Goal: Information Seeking & Learning: Learn about a topic

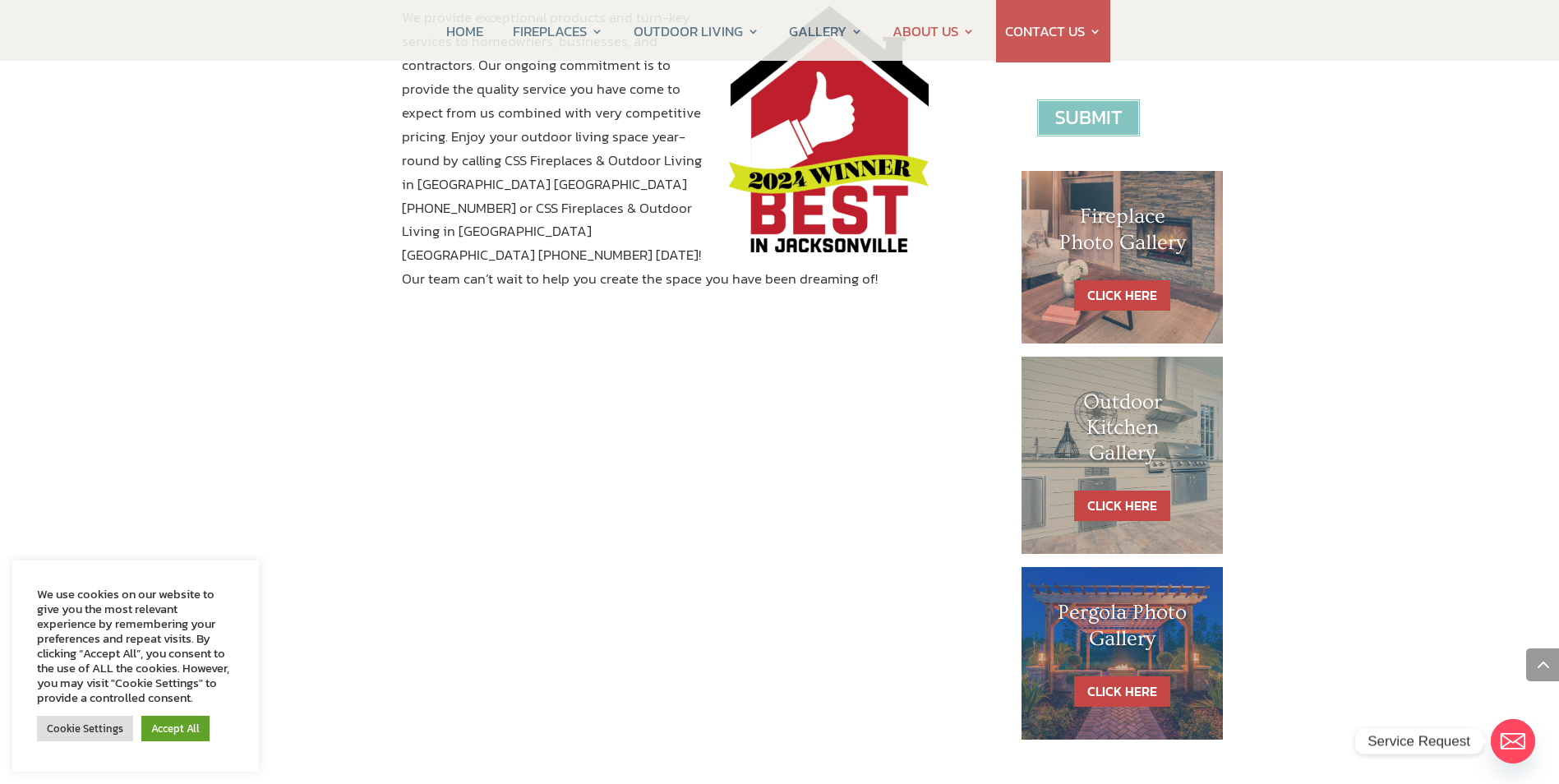
scroll to position [723, 0]
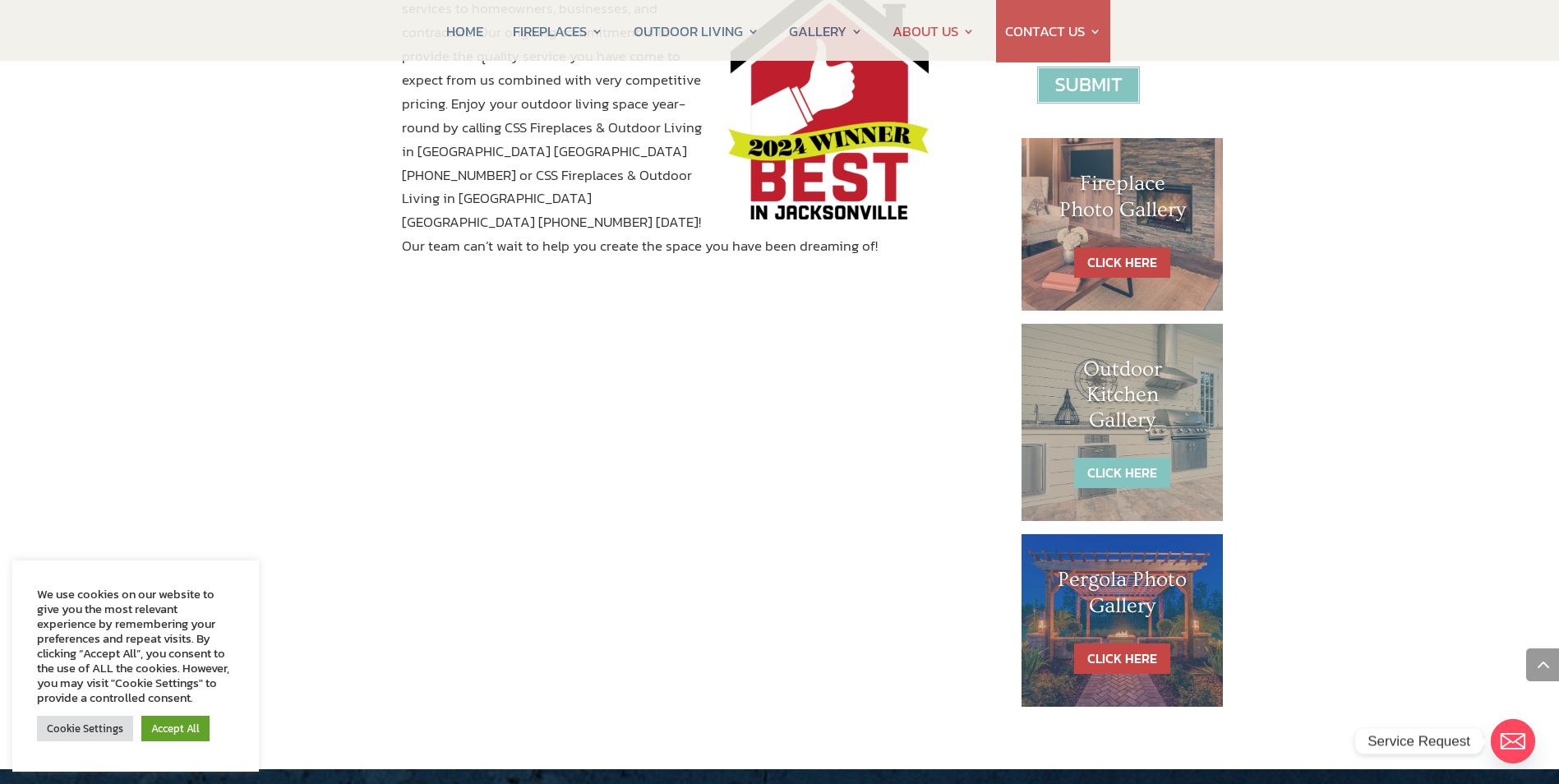
click at [1110, 465] on link "CLICK HERE" at bounding box center [1122, 473] width 97 height 31
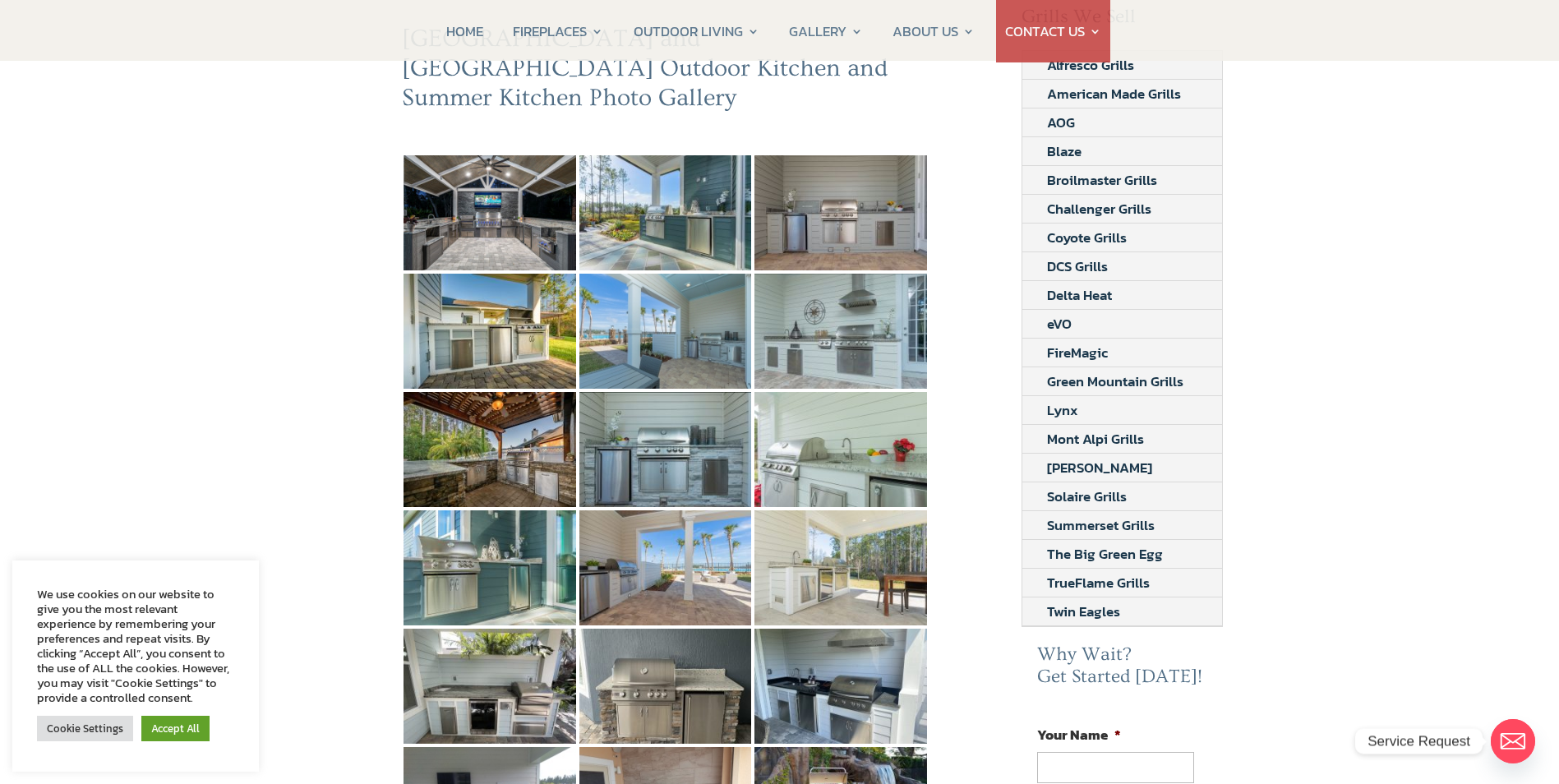
scroll to position [230, 0]
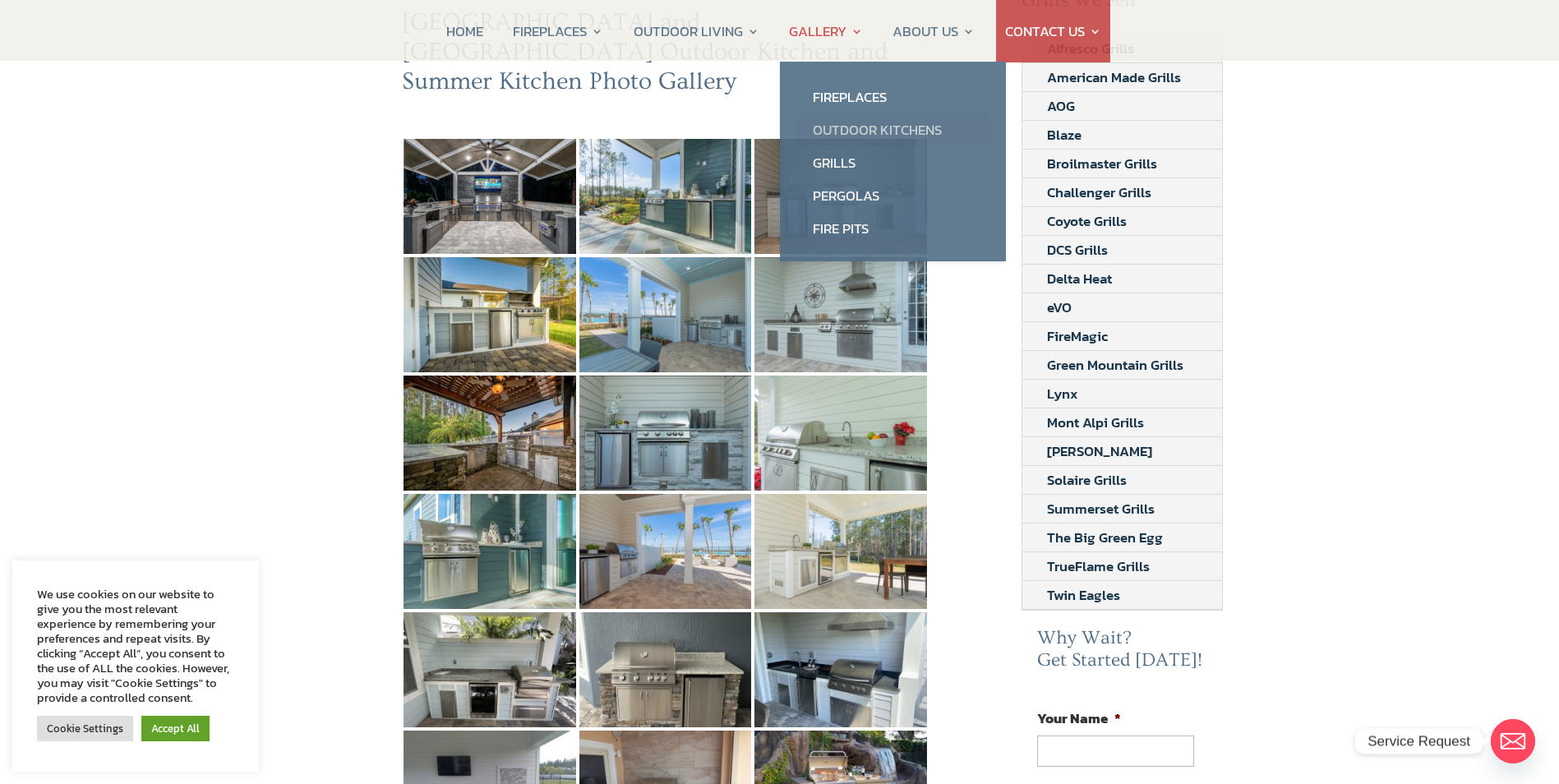
click at [860, 131] on link "Outdoor Kitchens" at bounding box center [893, 129] width 193 height 33
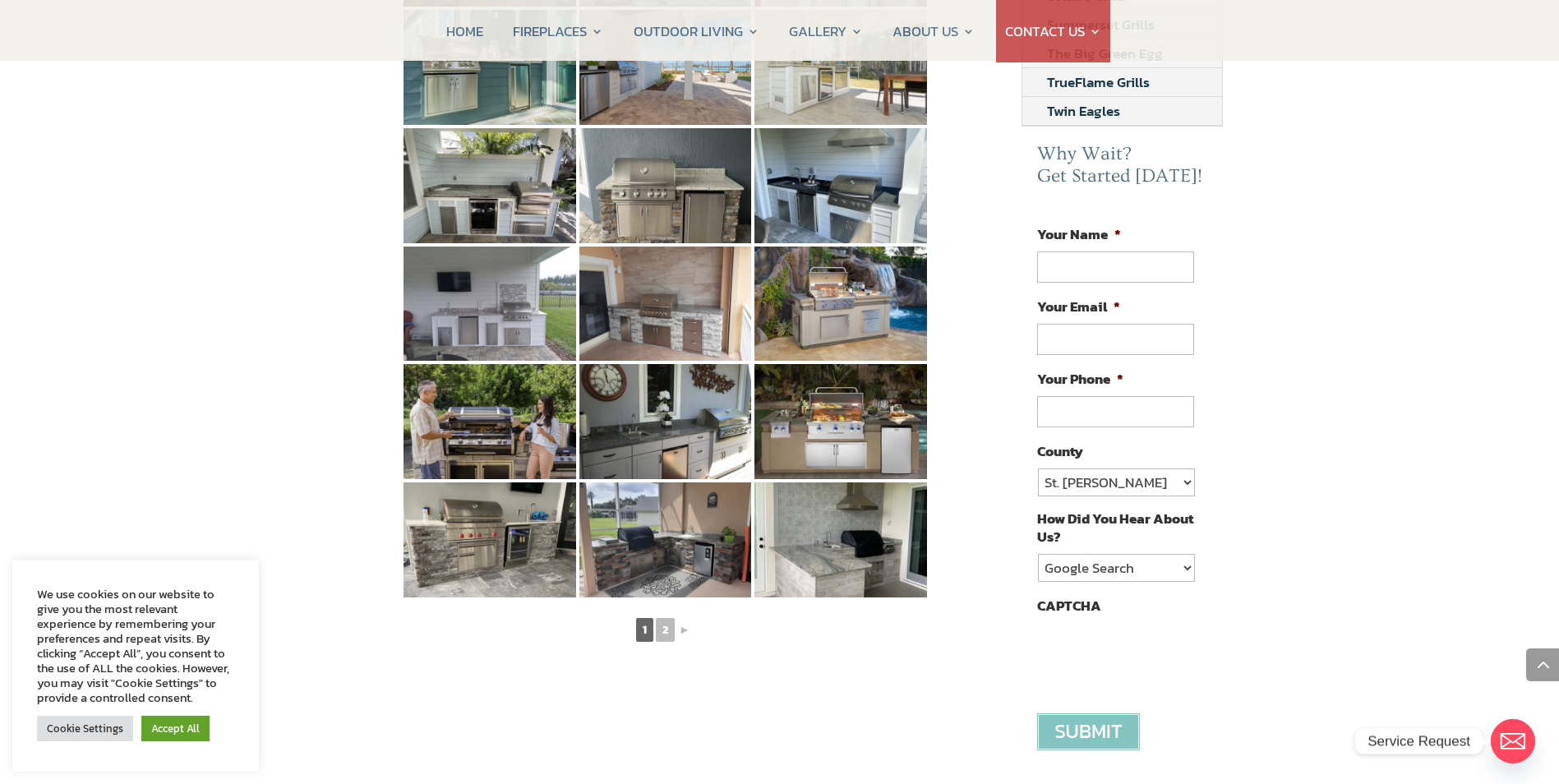
scroll to position [723, 0]
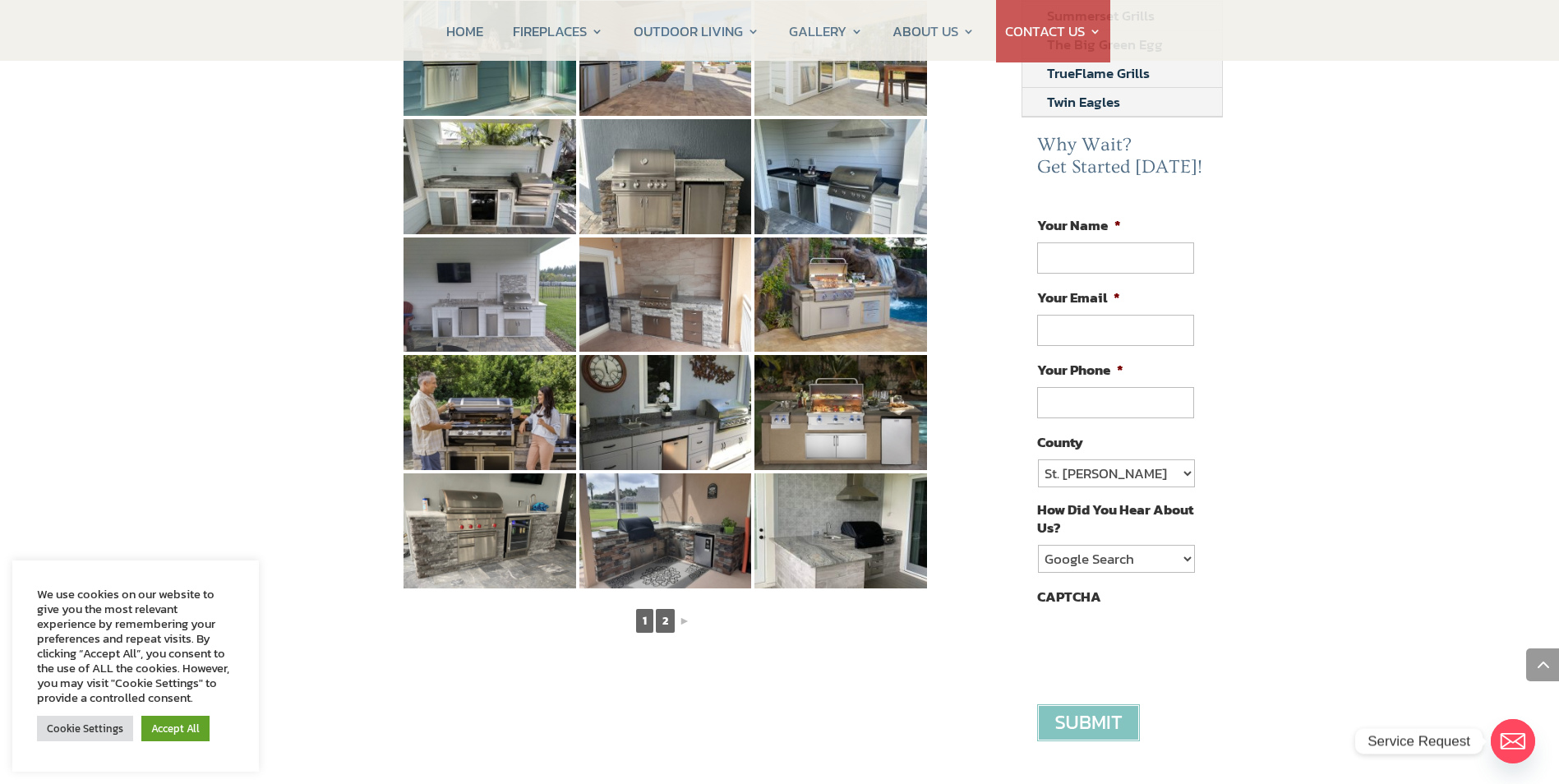
click at [664, 609] on link "2" at bounding box center [665, 621] width 19 height 24
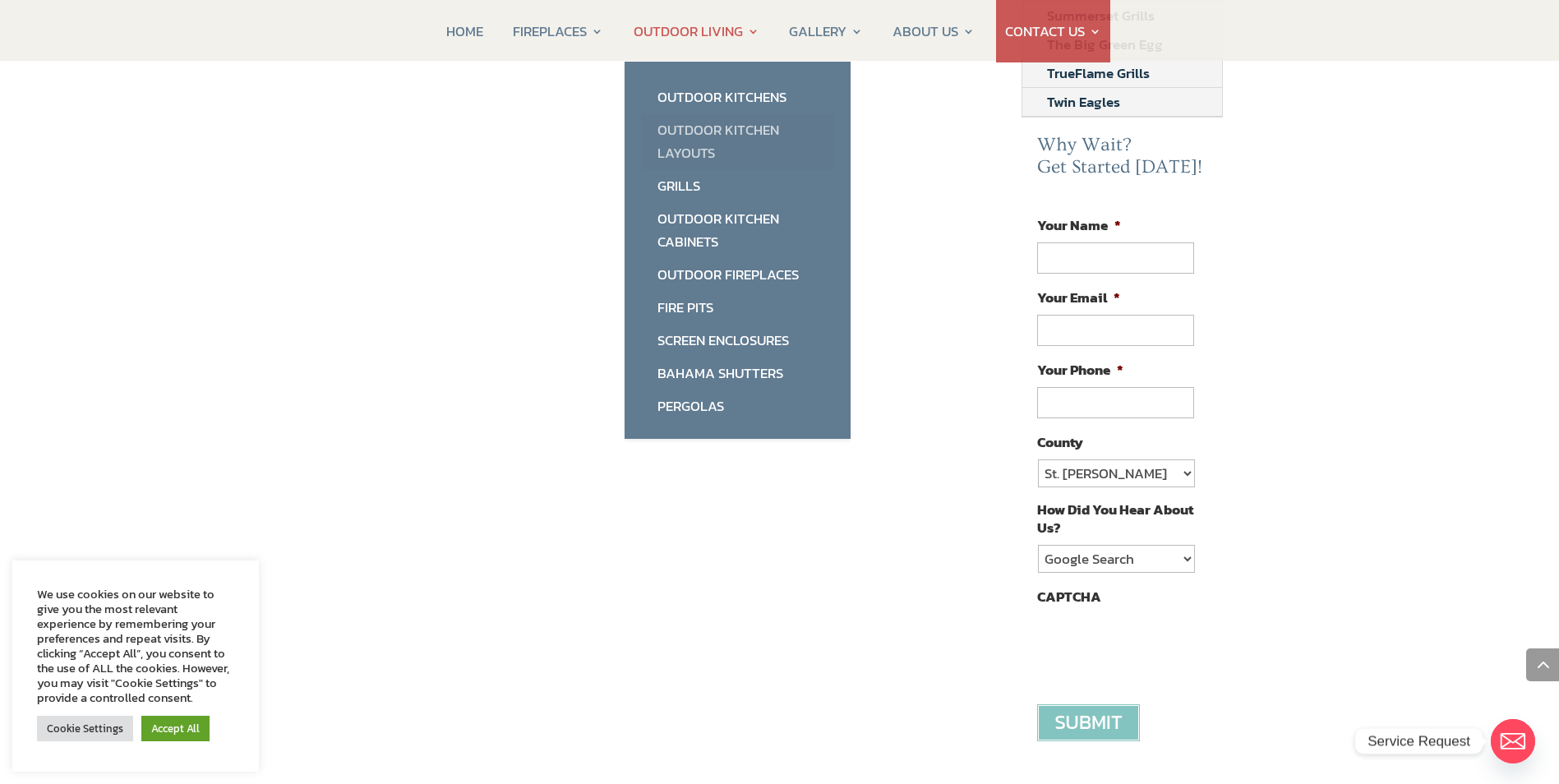
click at [702, 142] on link "Outdoor Kitchen Layouts" at bounding box center [738, 141] width 193 height 56
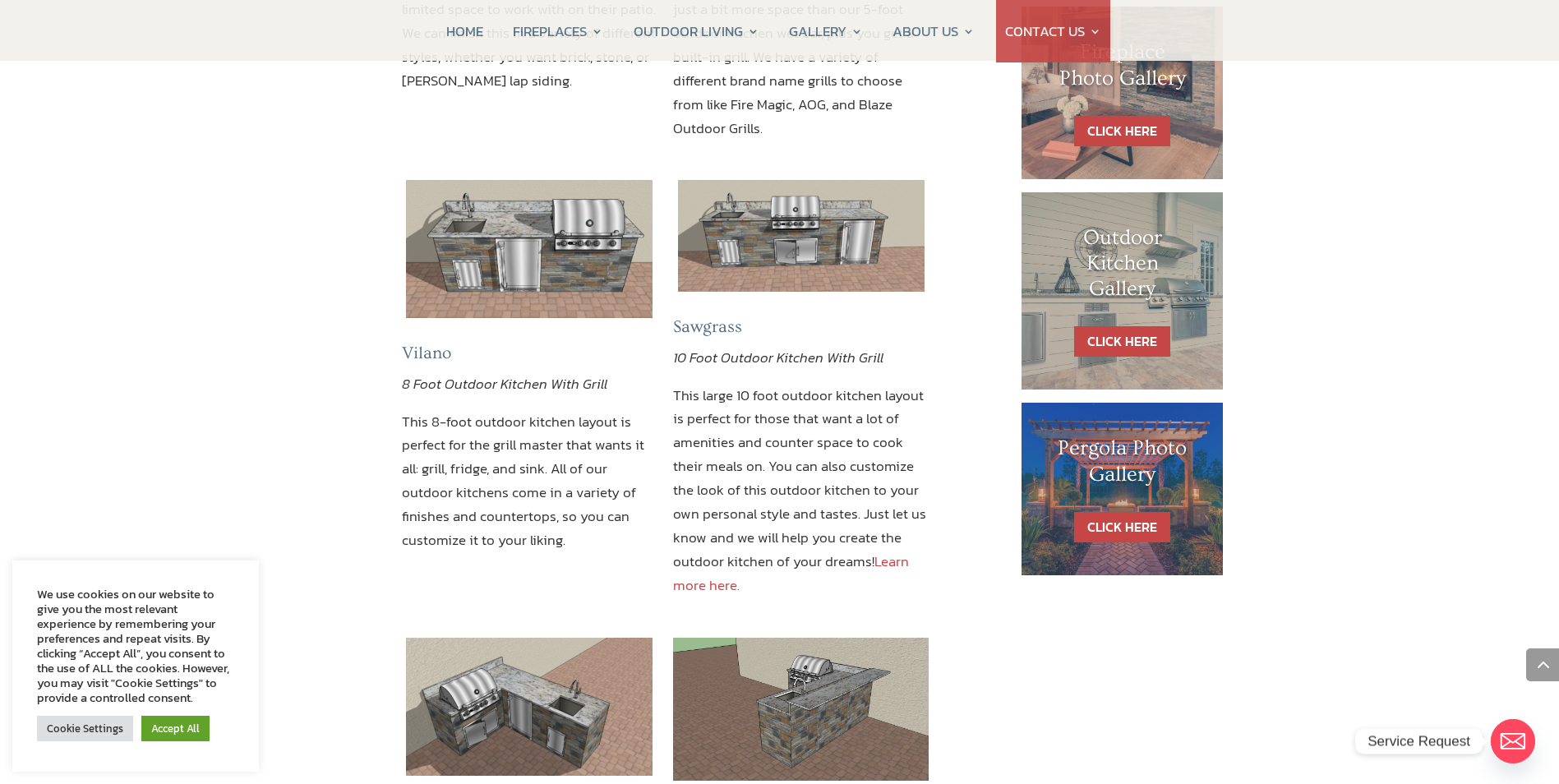
scroll to position [887, 0]
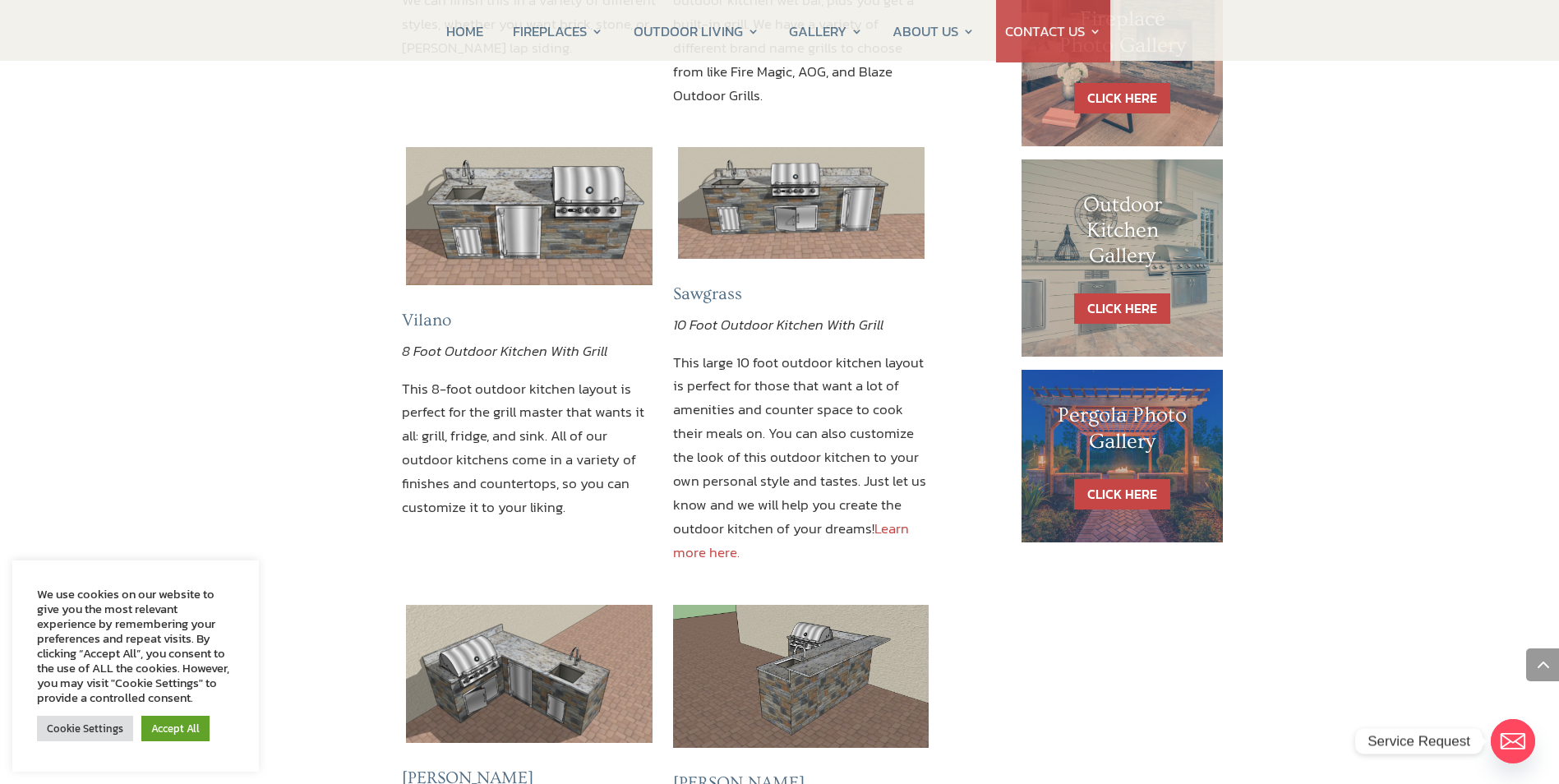
click at [521, 147] on img at bounding box center [530, 216] width 247 height 138
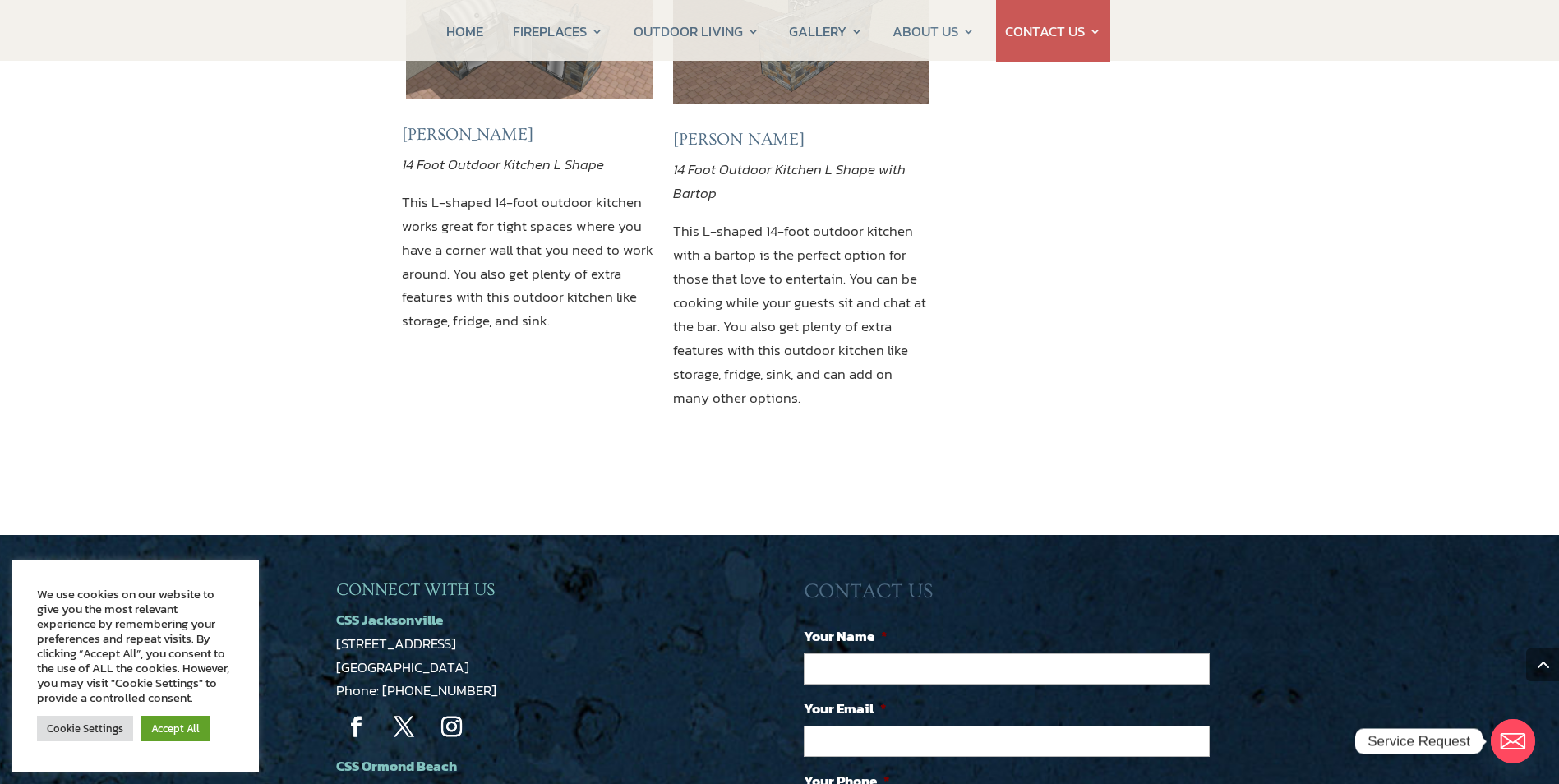
scroll to position [1544, 0]
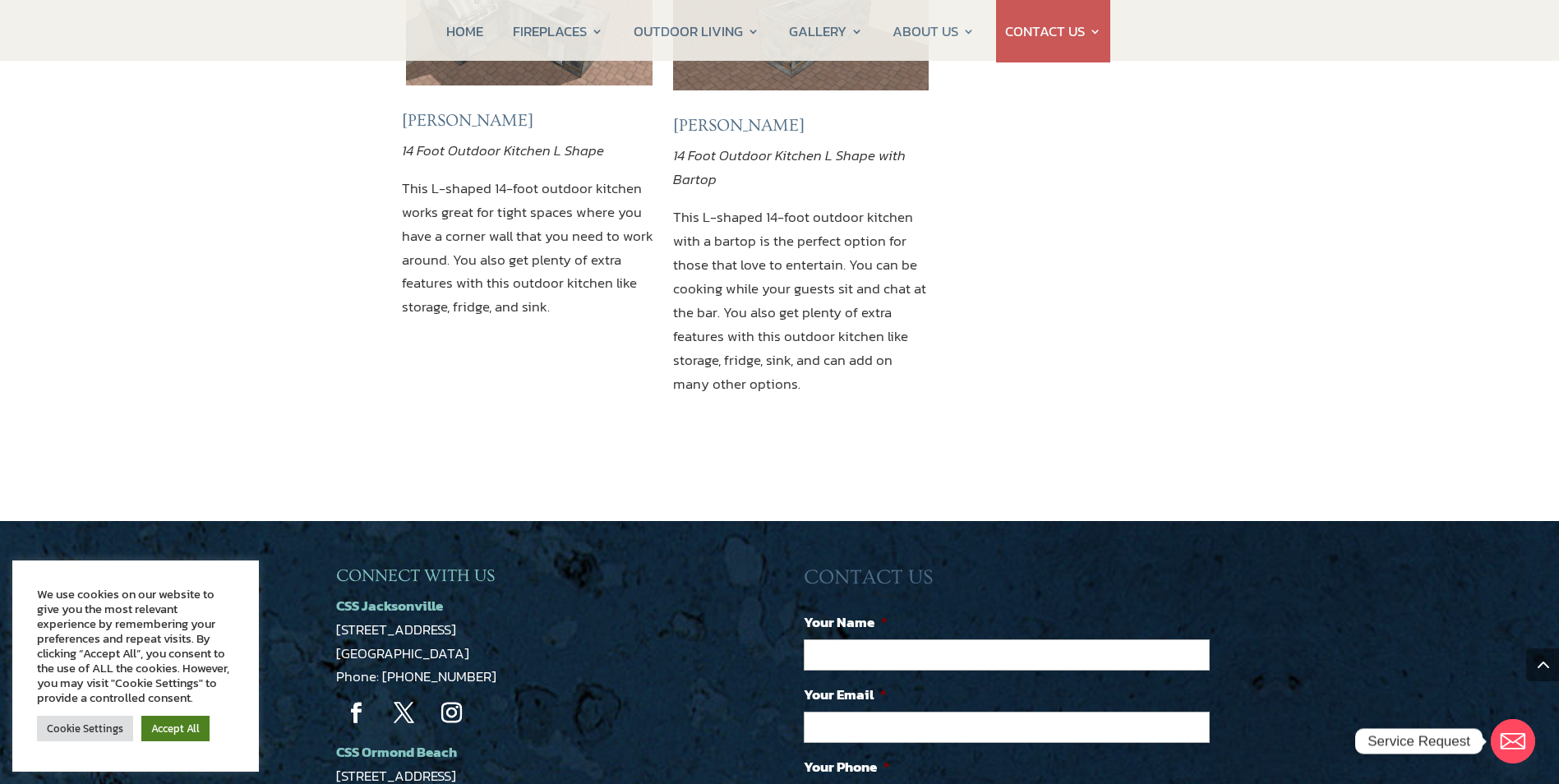
click at [171, 722] on link "Accept All" at bounding box center [175, 728] width 69 height 26
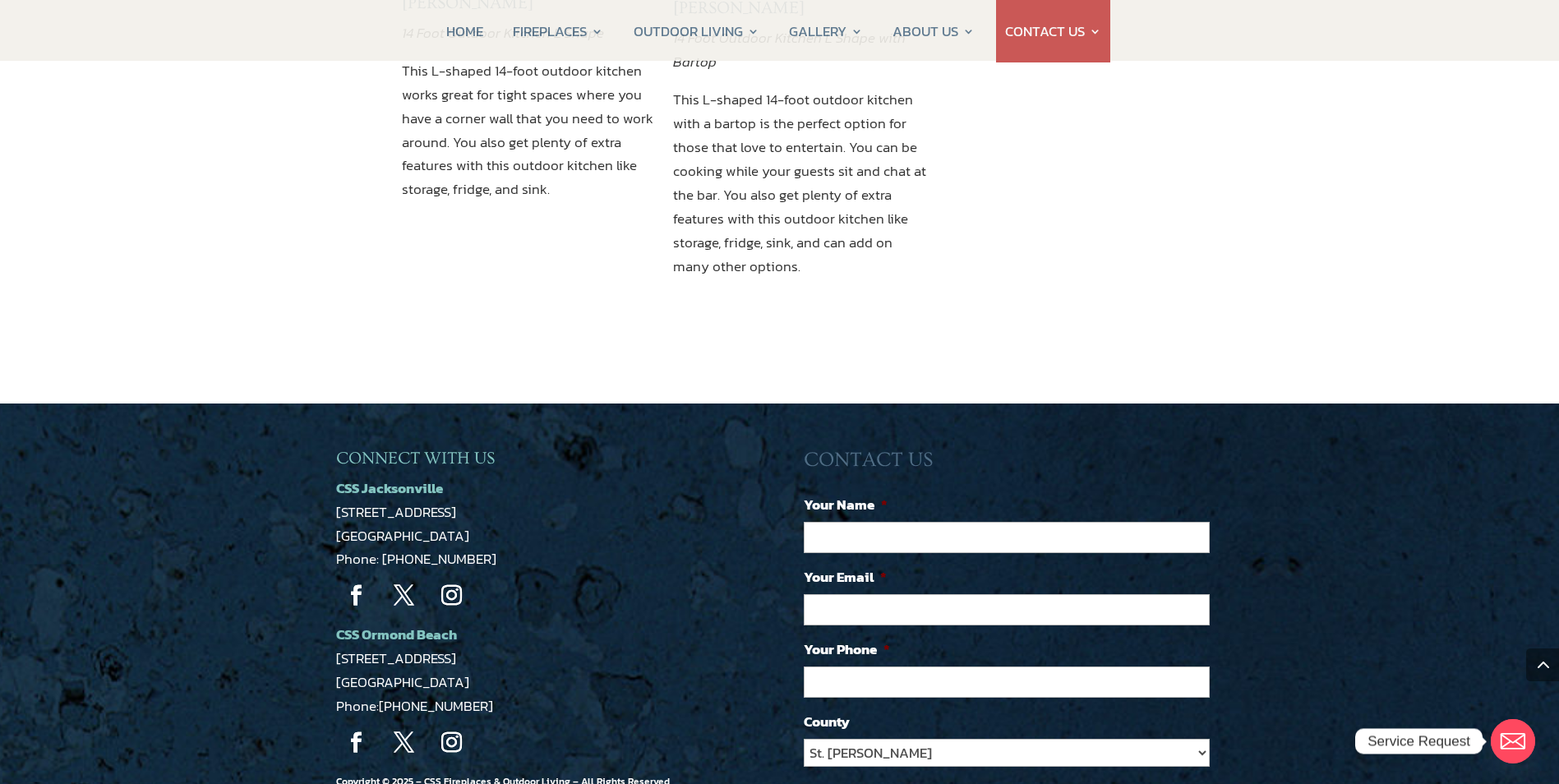
scroll to position [1675, 0]
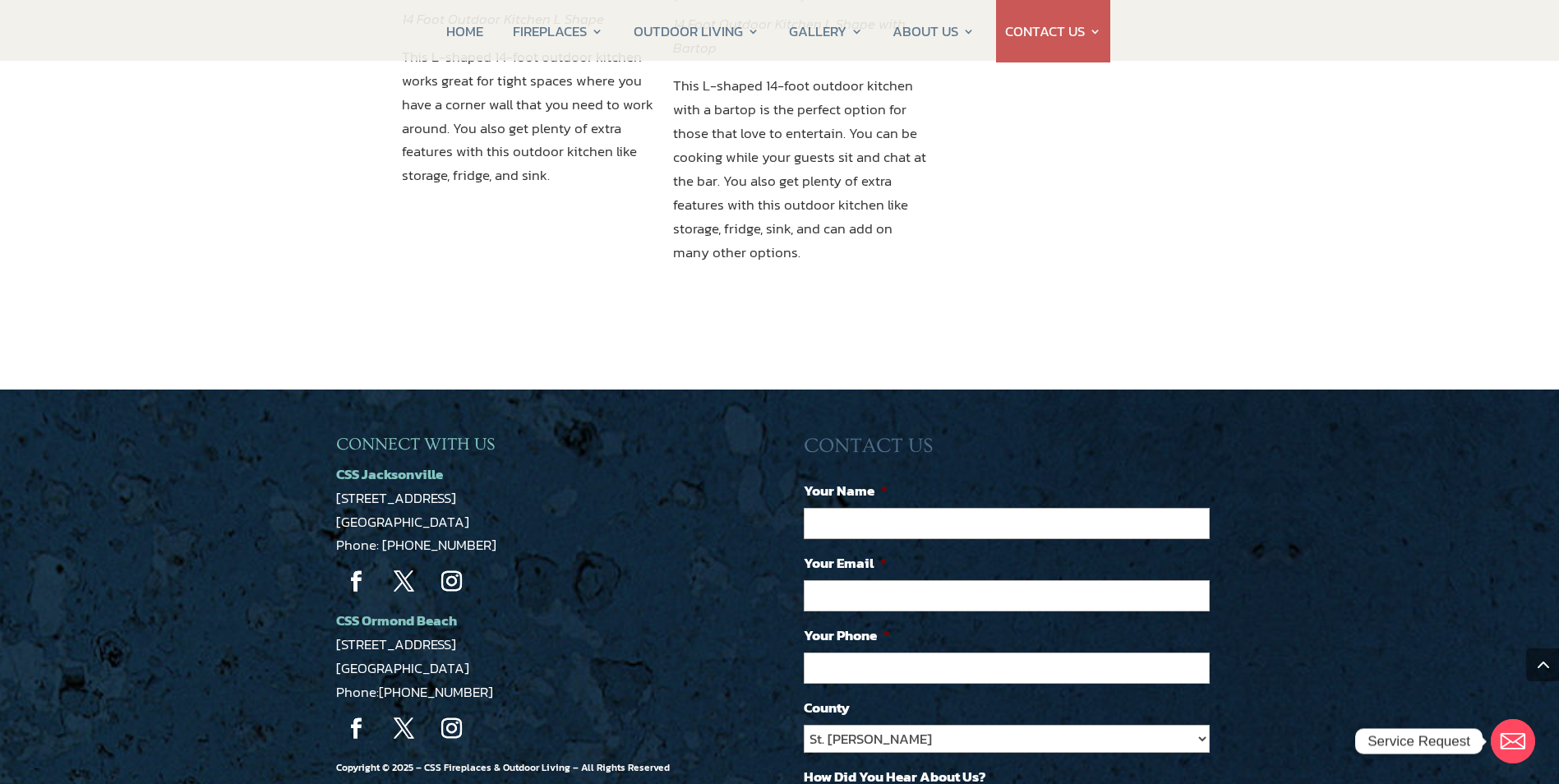
click at [412, 610] on strong "CSS Ormond Beach" at bounding box center [396, 620] width 120 height 21
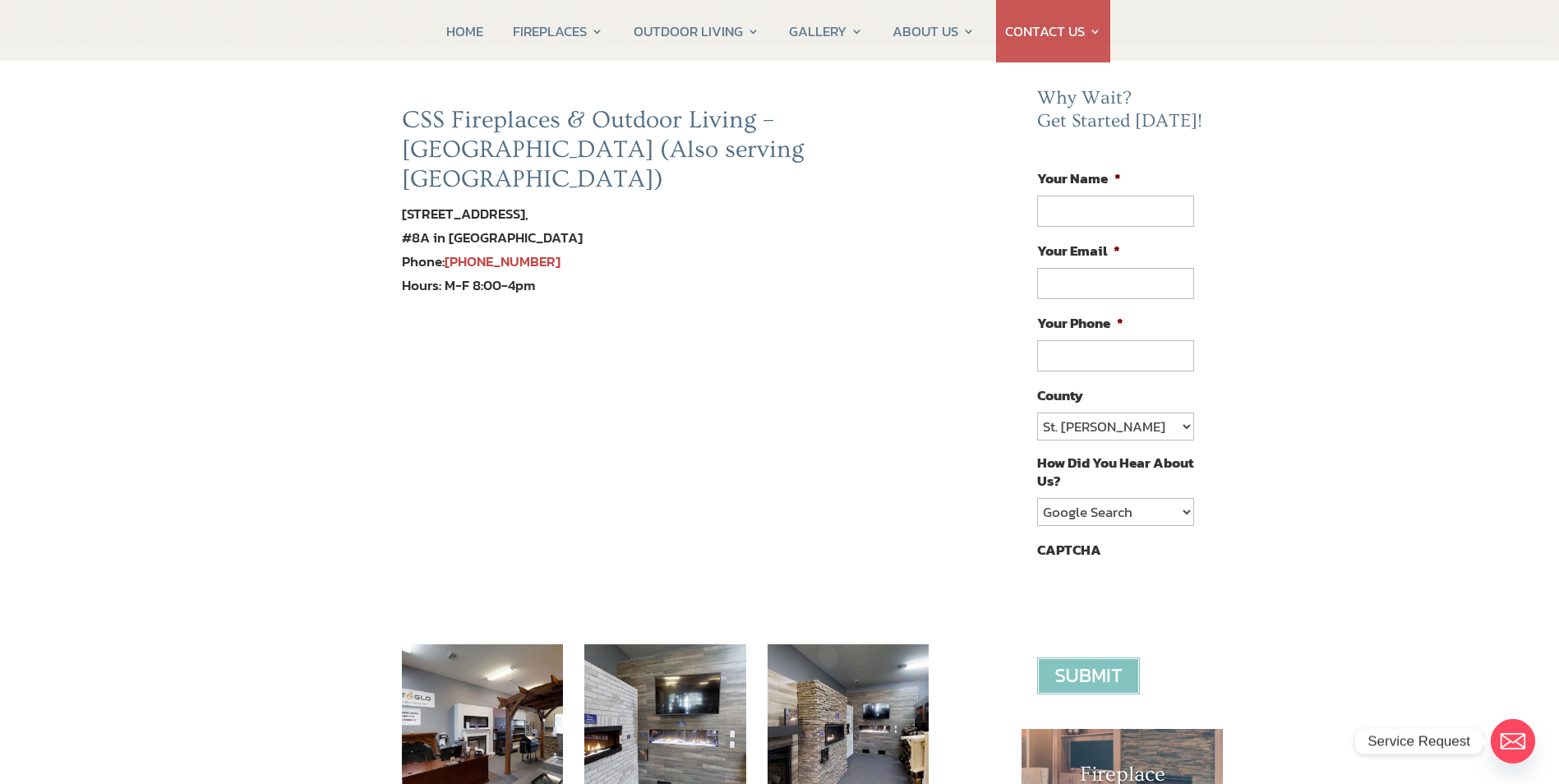
scroll to position [99, 0]
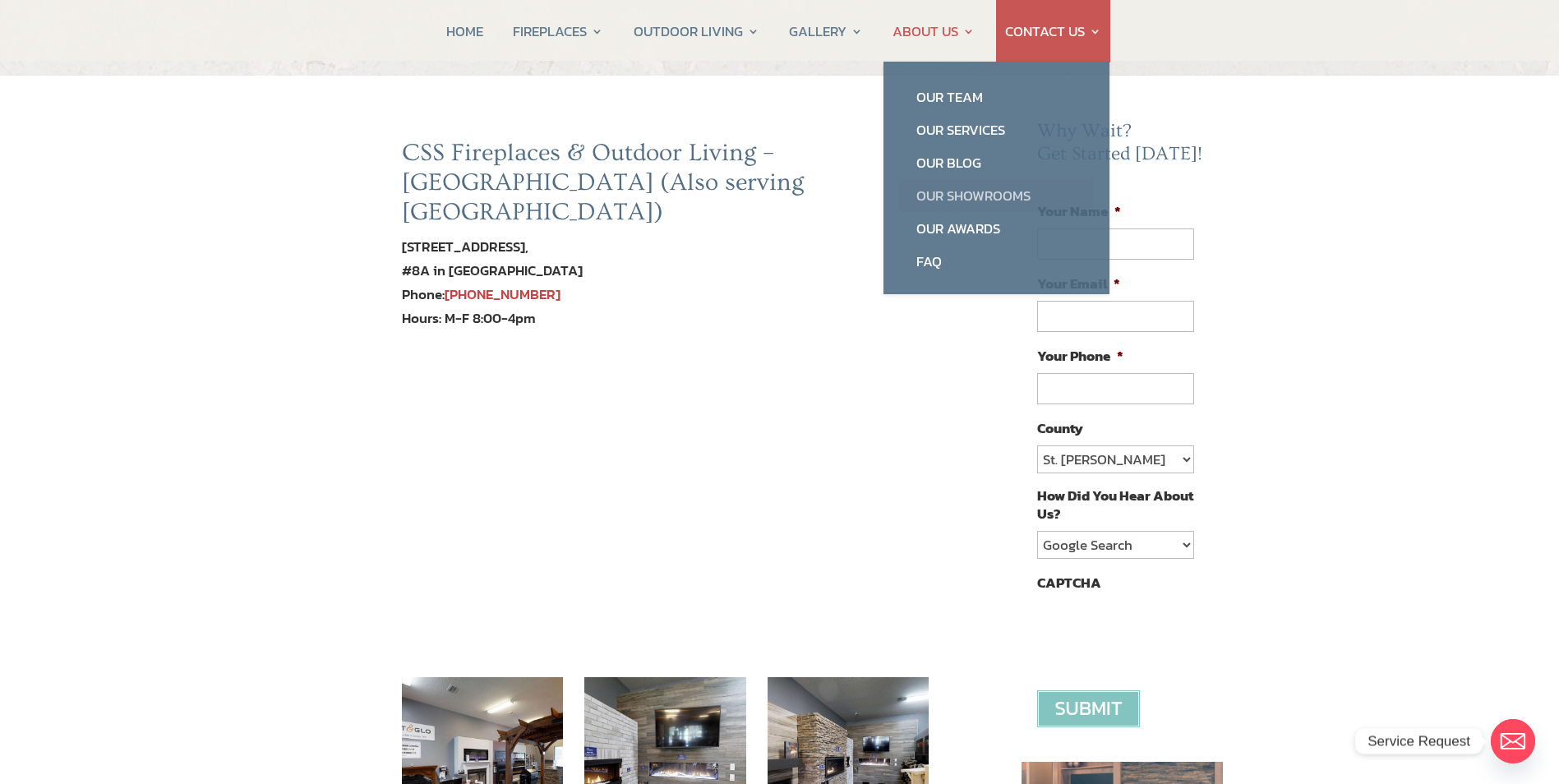
click at [947, 191] on link "Our Showrooms" at bounding box center [997, 195] width 193 height 33
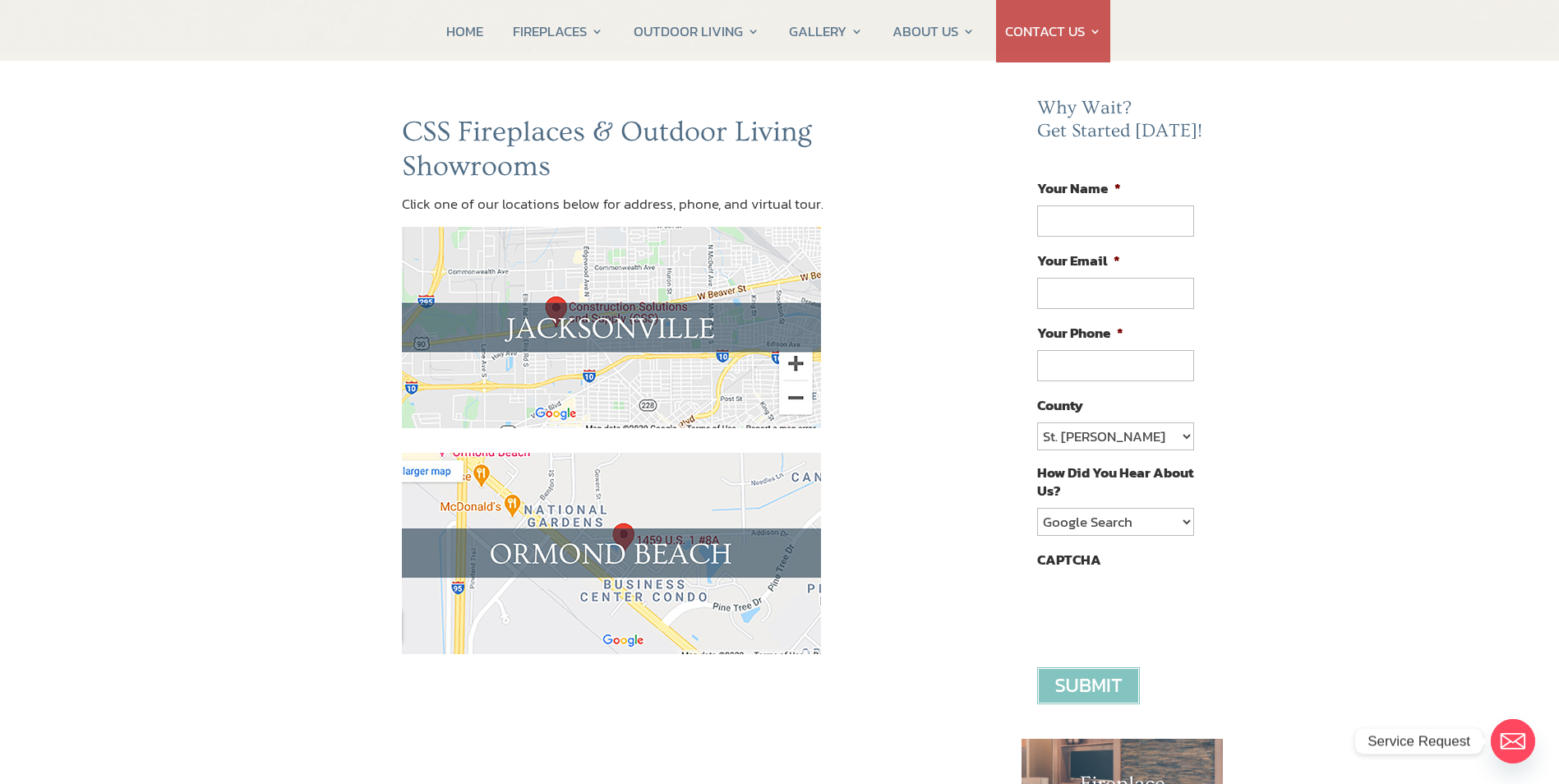
scroll to position [98, 0]
